Goal: Task Accomplishment & Management: Use online tool/utility

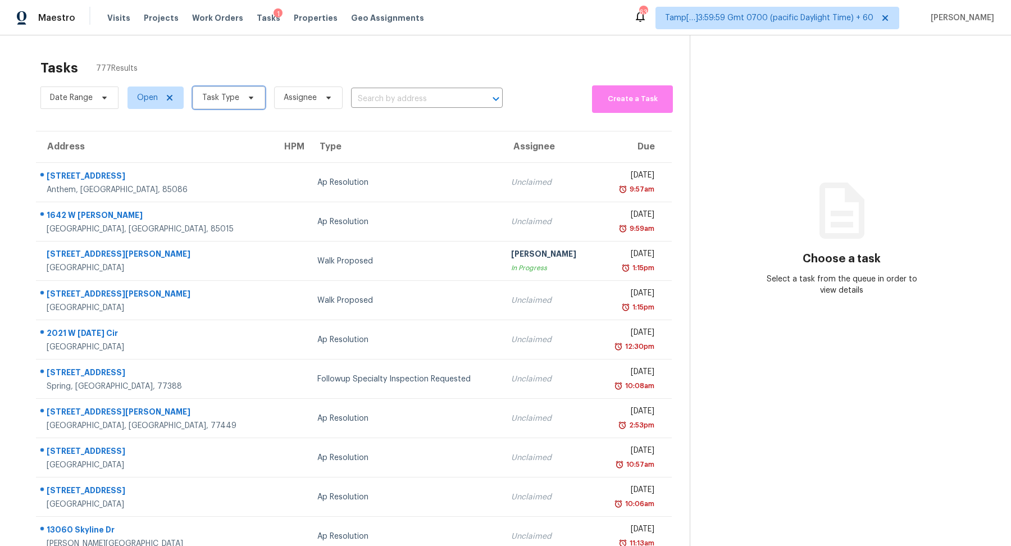
click at [227, 102] on span "Task Type" at bounding box center [220, 97] width 37 height 11
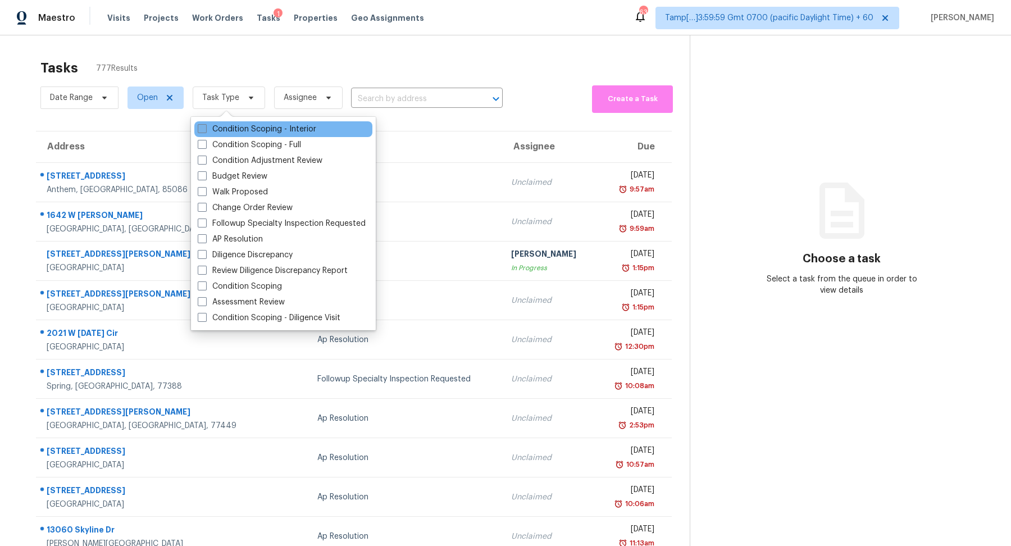
click at [246, 129] on label "Condition Scoping - Interior" at bounding box center [257, 129] width 118 height 11
click at [205, 129] on input "Condition Scoping - Interior" at bounding box center [201, 127] width 7 height 7
checkbox input "true"
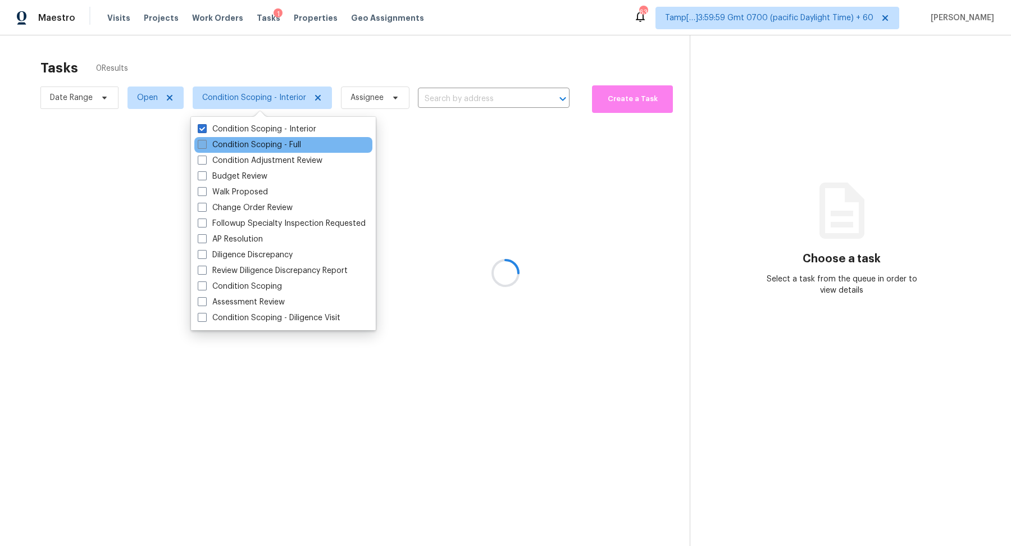
click at [250, 145] on label "Condition Scoping - Full" at bounding box center [249, 144] width 103 height 11
click at [205, 145] on input "Condition Scoping - Full" at bounding box center [201, 142] width 7 height 7
checkbox input "true"
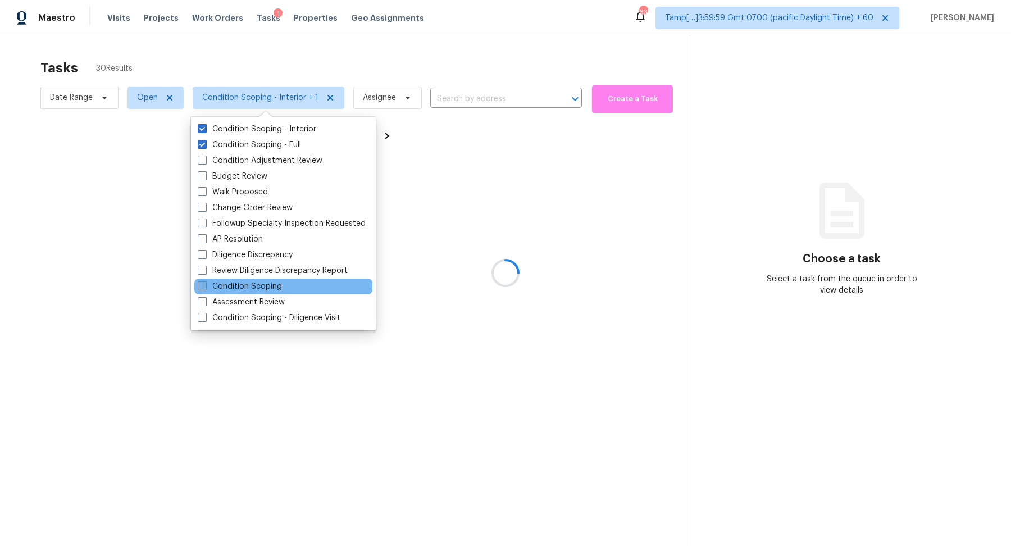
click at [267, 282] on label "Condition Scoping" at bounding box center [240, 286] width 84 height 11
click at [205, 282] on input "Condition Scoping" at bounding box center [201, 284] width 7 height 7
checkbox input "true"
click at [250, 49] on div at bounding box center [505, 273] width 1011 height 546
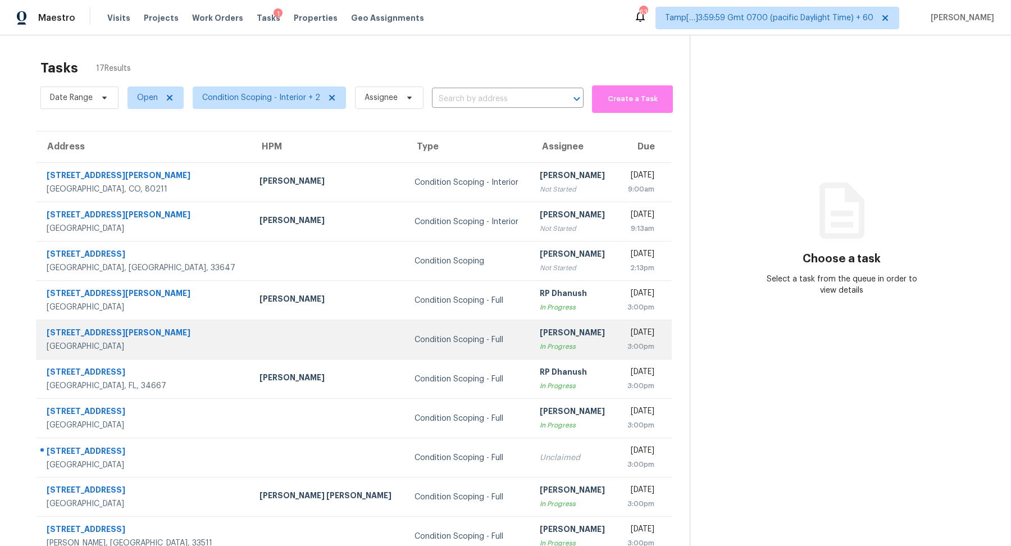
scroll to position [39, 0]
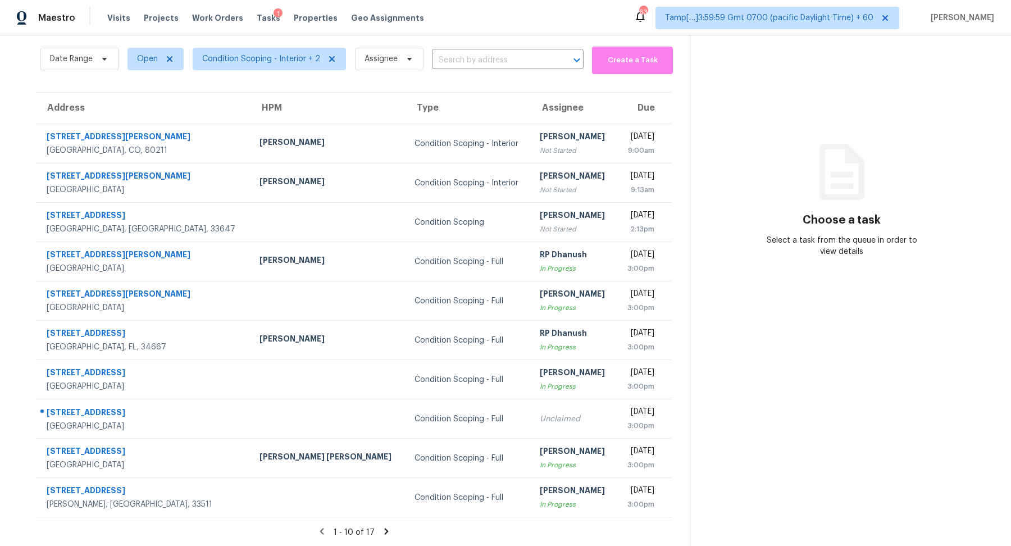
click at [378, 532] on div "1 - 10 of 17" at bounding box center [353, 532] width 671 height 12
click at [387, 532] on icon at bounding box center [386, 531] width 10 height 10
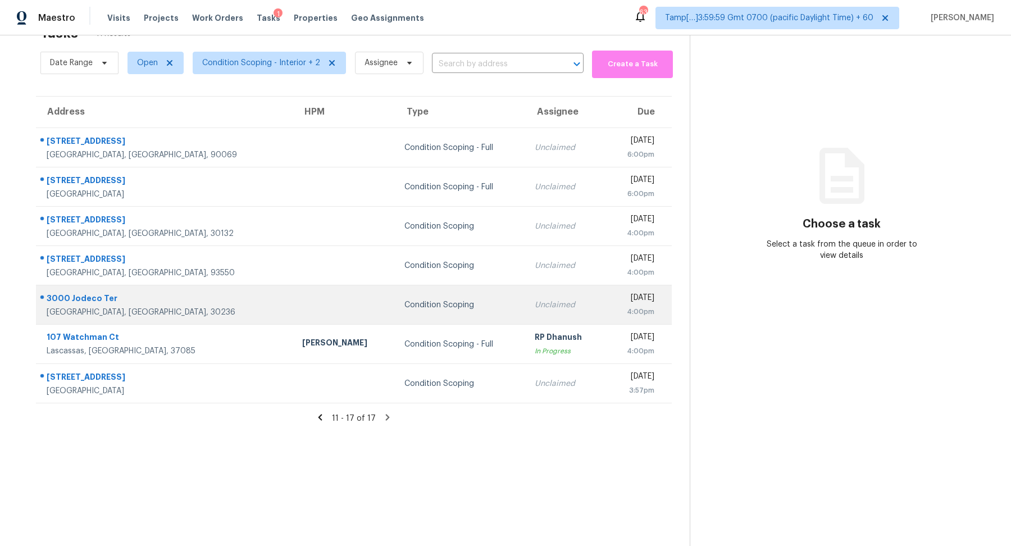
scroll to position [0, 0]
